Goal: Task Accomplishment & Management: Use online tool/utility

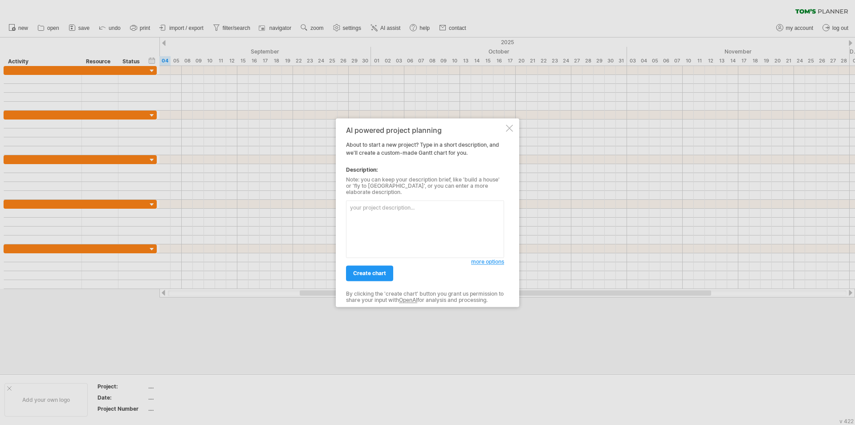
click at [396, 222] on textarea at bounding box center [425, 228] width 158 height 57
click at [511, 131] on div at bounding box center [509, 127] width 7 height 7
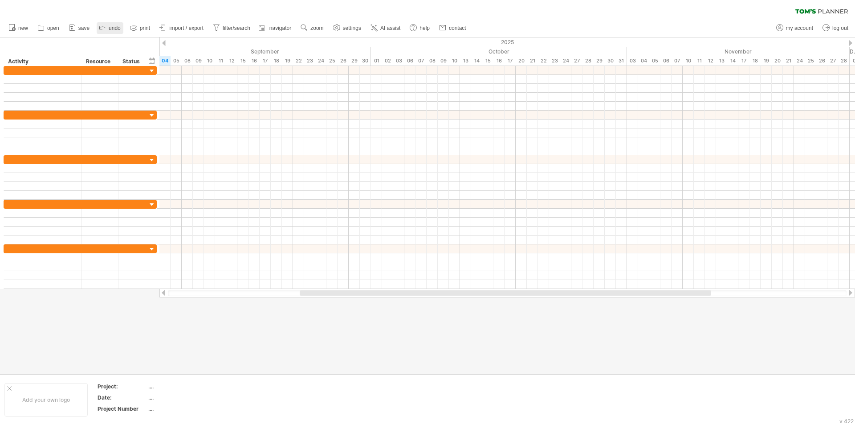
click at [112, 29] on span "undo" at bounding box center [115, 28] width 12 height 6
click at [108, 27] on link "undo" at bounding box center [110, 28] width 27 height 12
click at [101, 26] on icon at bounding box center [102, 27] width 9 height 9
drag, startPoint x: 310, startPoint y: 294, endPoint x: 370, endPoint y: 295, distance: 60.1
click at [370, 295] on div at bounding box center [561, 292] width 412 height 5
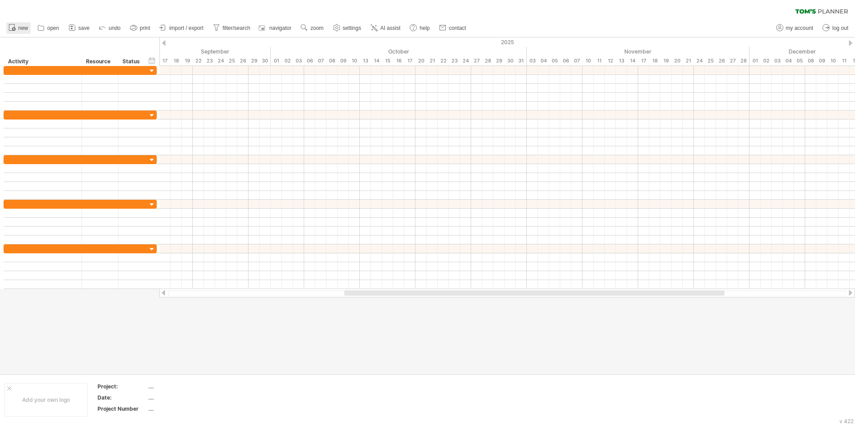
click at [17, 29] on link "new" at bounding box center [18, 28] width 25 height 12
click at [791, 29] on span "my account" at bounding box center [799, 28] width 27 height 6
type input "**********"
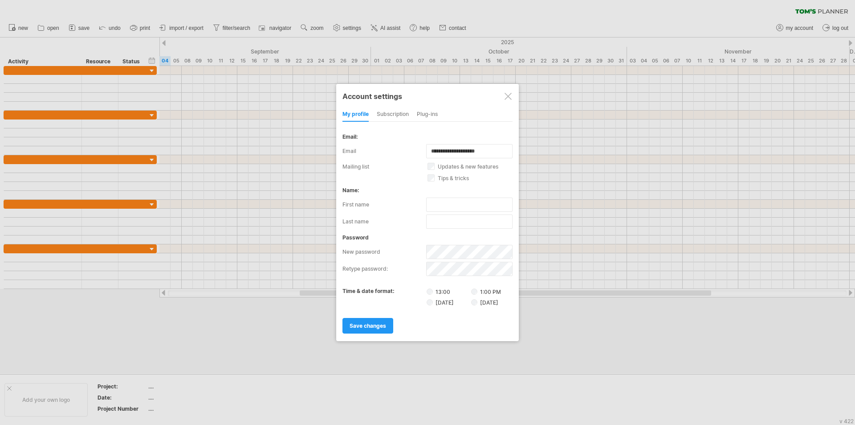
click at [509, 94] on div at bounding box center [508, 96] width 7 height 7
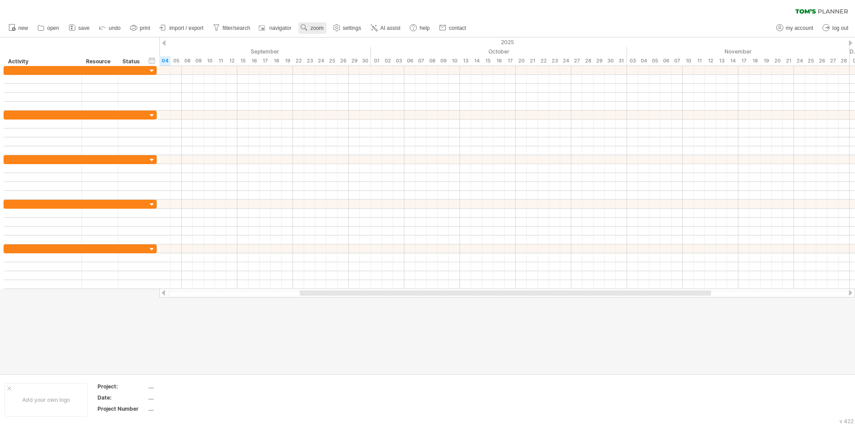
click at [319, 29] on span "zoom" at bounding box center [317, 28] width 13 height 6
click at [339, 53] on div "Week" at bounding box center [347, 54] width 49 height 14
click at [320, 28] on span "zoom" at bounding box center [317, 28] width 13 height 6
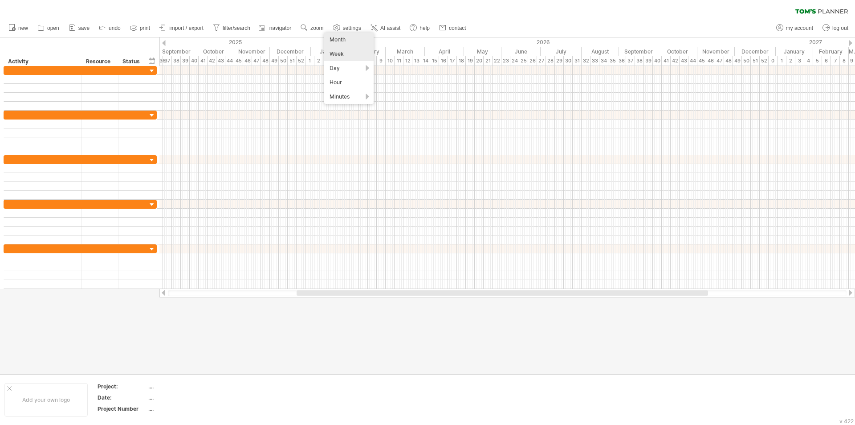
click at [341, 41] on div "Month" at bounding box center [348, 40] width 49 height 14
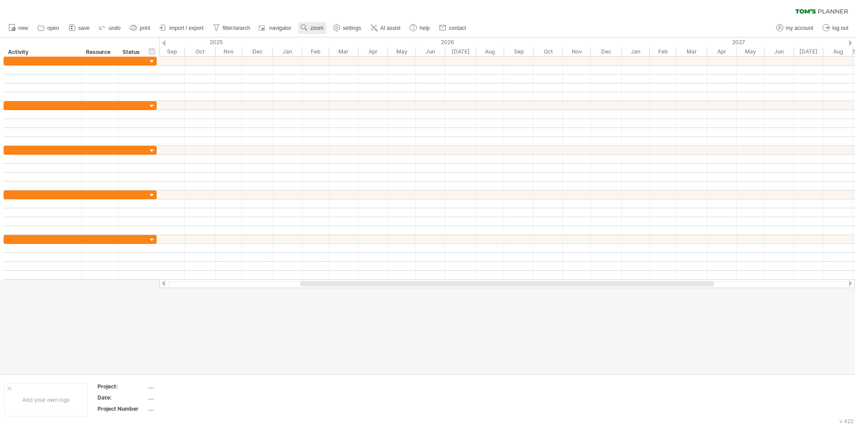
click at [323, 30] on span "zoom" at bounding box center [317, 28] width 13 height 6
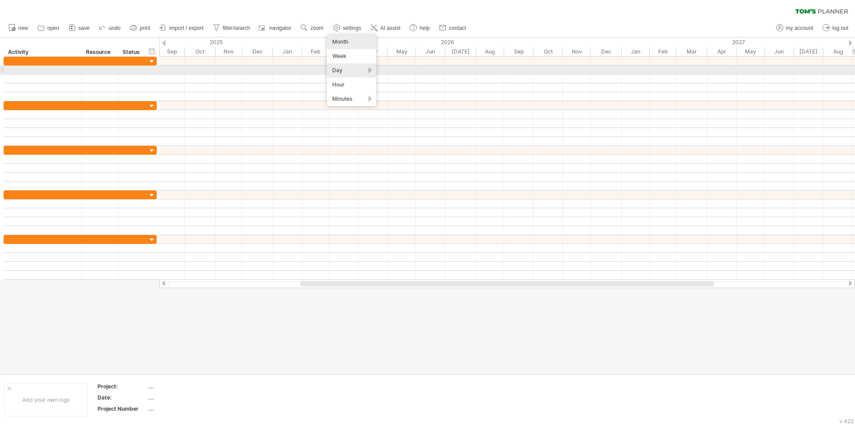
click at [340, 74] on div "Day" at bounding box center [351, 70] width 49 height 14
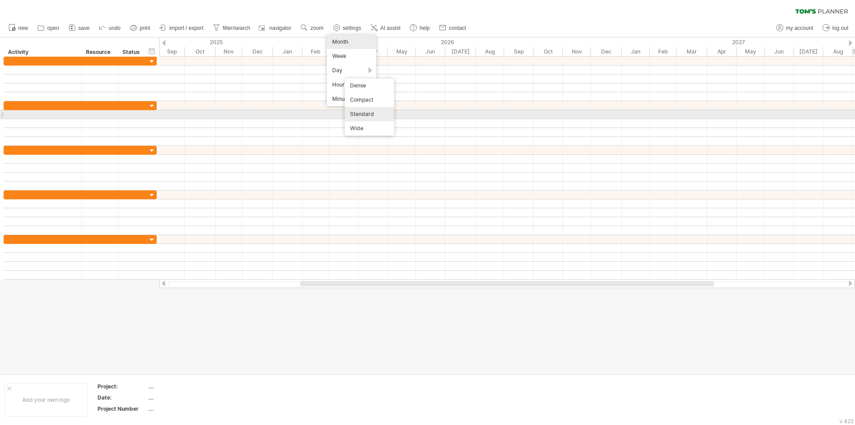
click at [360, 114] on div "Standard" at bounding box center [369, 114] width 49 height 14
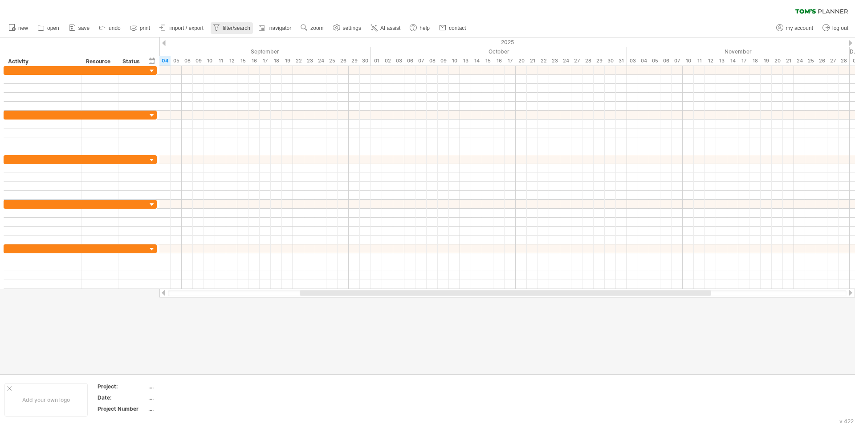
click at [234, 31] on span "filter/search" at bounding box center [237, 28] width 28 height 6
type input "**********"
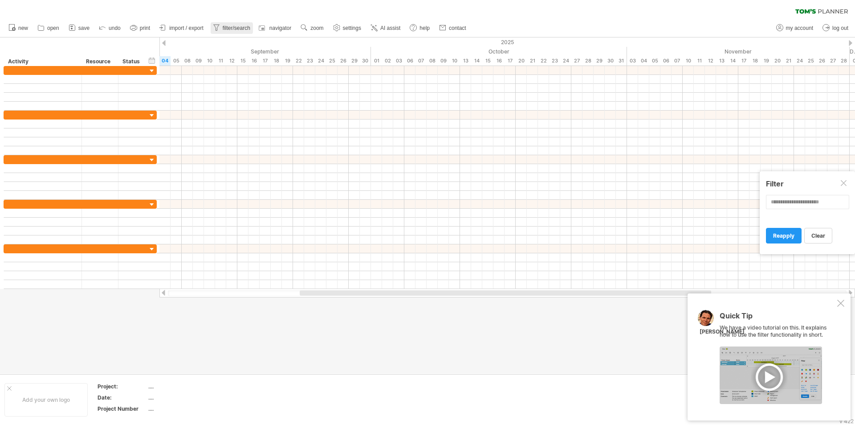
click at [234, 31] on span "filter/search" at bounding box center [237, 28] width 28 height 6
click at [188, 25] on span "import / export" at bounding box center [186, 28] width 34 height 6
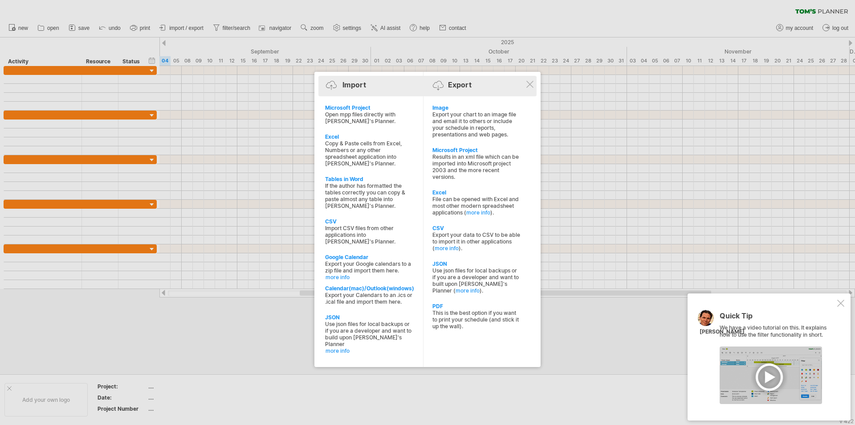
click at [525, 86] on div "Import Export" at bounding box center [428, 86] width 214 height 13
click at [531, 84] on div at bounding box center [530, 84] width 7 height 7
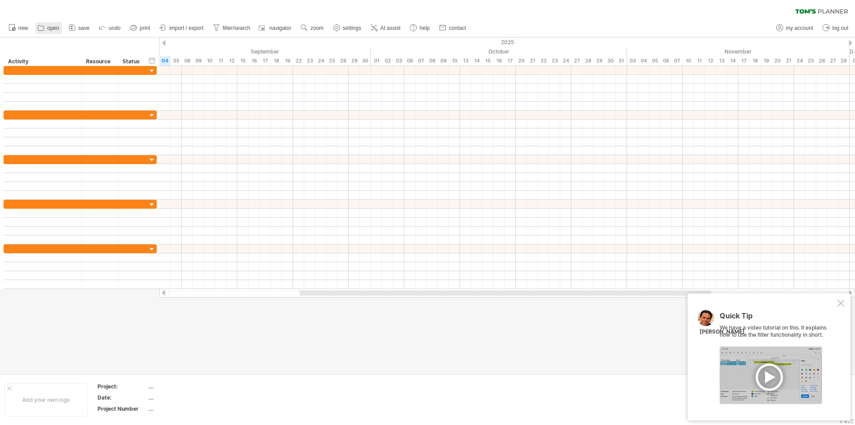
click at [45, 30] on icon at bounding box center [41, 27] width 9 height 9
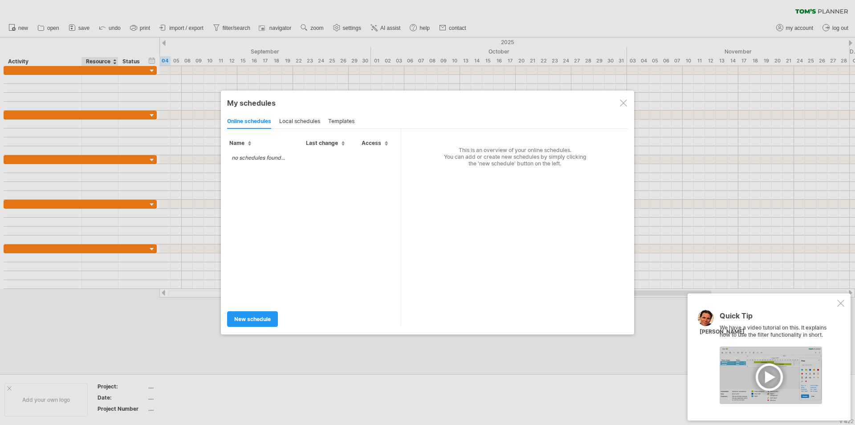
click at [299, 123] on div "local schedules" at bounding box center [299, 121] width 41 height 14
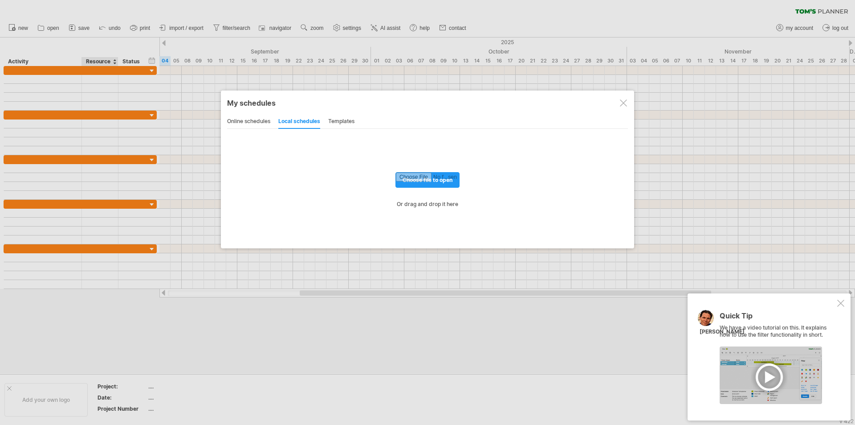
click at [259, 123] on div "online schedules" at bounding box center [248, 121] width 43 height 14
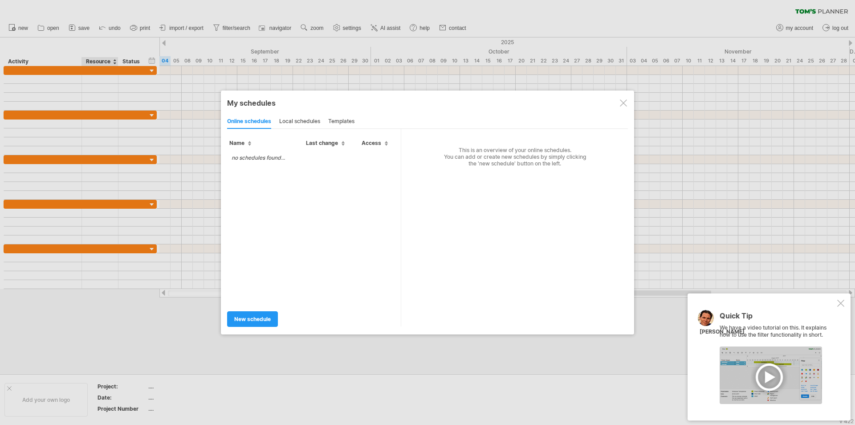
click at [343, 119] on div "templates" at bounding box center [341, 121] width 26 height 14
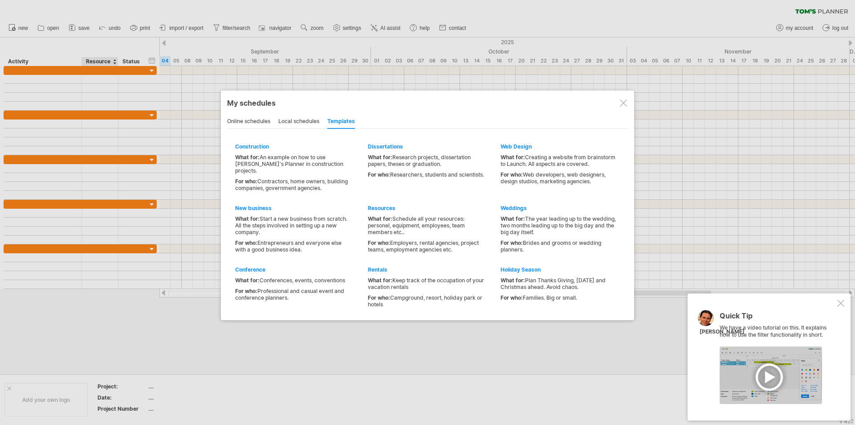
click at [625, 101] on div at bounding box center [623, 102] width 7 height 7
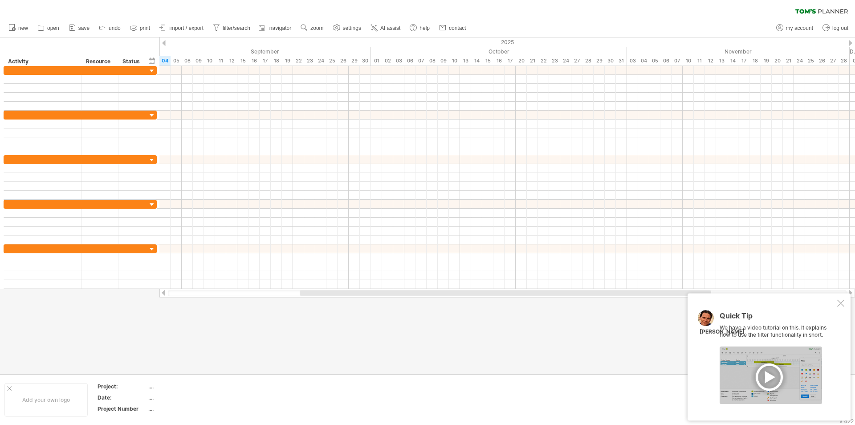
click at [840, 301] on div at bounding box center [841, 302] width 7 height 7
